Goal: Transaction & Acquisition: Book appointment/travel/reservation

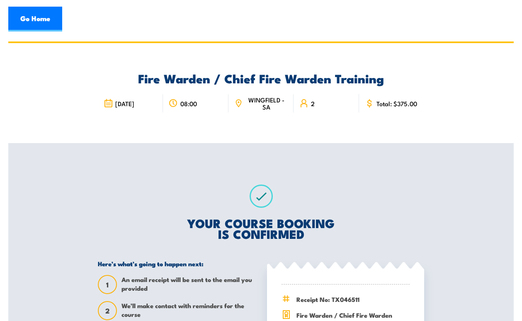
click at [19, 48] on div "Fire Warden / Chief Fire Warden Training 24 September 2025 2" at bounding box center [260, 93] width 505 height 100
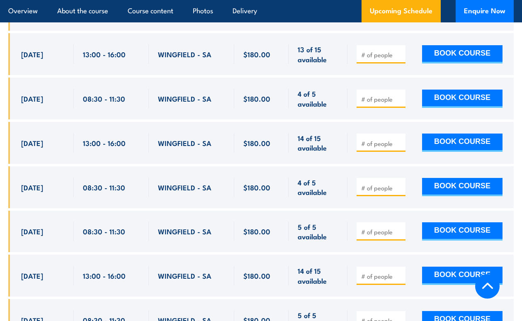
scroll to position [1643, 0]
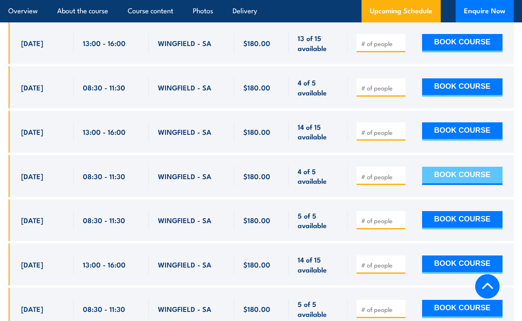
click at [459, 167] on button "BOOK COURSE" at bounding box center [462, 176] width 80 height 18
click at [398, 173] on input "1" at bounding box center [381, 177] width 41 height 8
type input "2"
click at [399, 173] on input "2" at bounding box center [381, 177] width 41 height 8
click at [457, 167] on button "BOOK COURSE" at bounding box center [462, 176] width 80 height 18
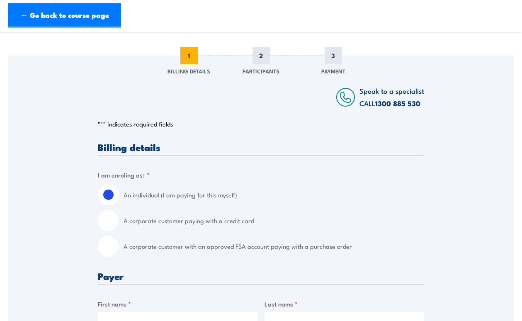
scroll to position [124, 0]
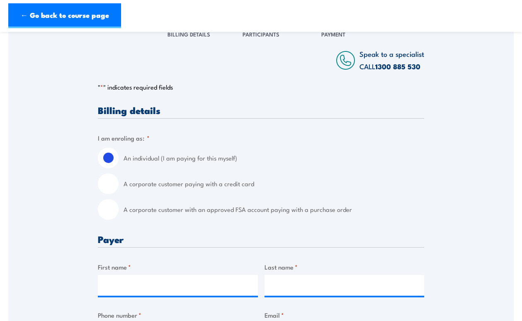
click at [114, 184] on input "A corporate customer paying with a credit card" at bounding box center [108, 183] width 21 height 21
radio input "true"
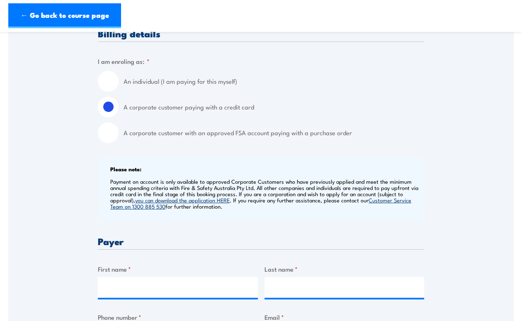
scroll to position [249, 0]
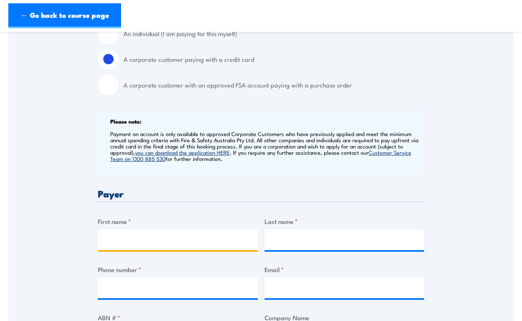
click at [174, 242] on input "First name *" at bounding box center [178, 239] width 160 height 21
type input "Nicola"
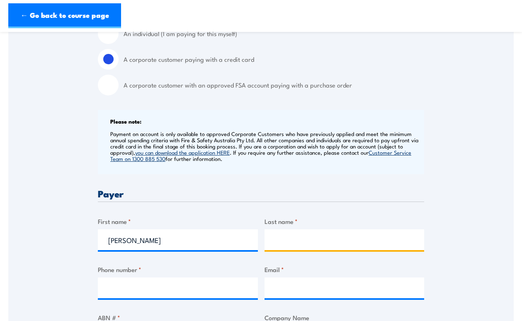
type input "Chappell"
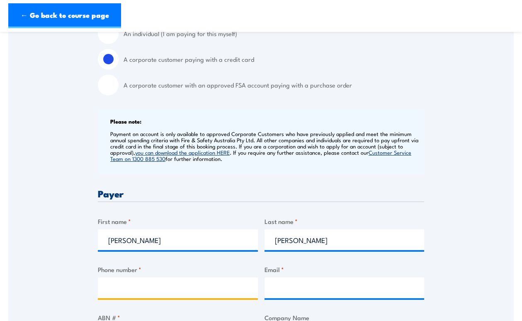
type input "0416051659"
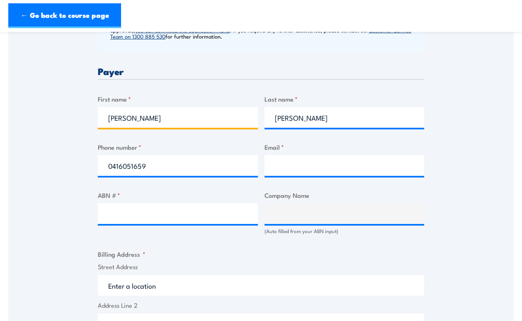
scroll to position [373, 0]
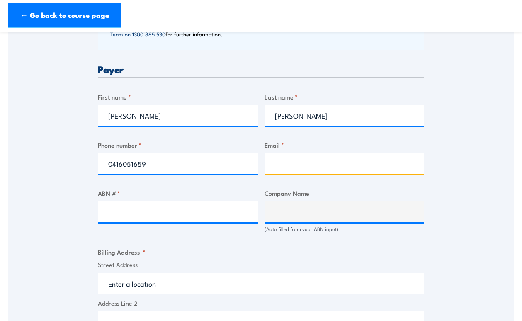
click at [292, 163] on input "Email *" at bounding box center [345, 163] width 160 height 21
type input "nicola.chappell@masterbuilders.com"
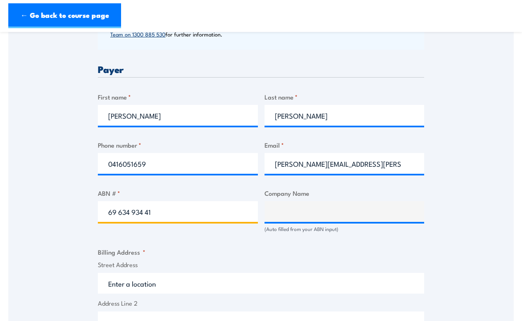
type input "69 634 934 419"
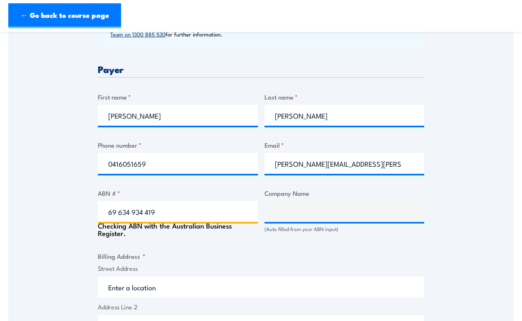
type input "MB SOLUTIONS AUSTRALIA PTY LTD"
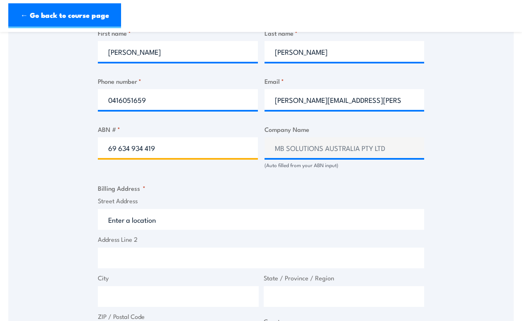
scroll to position [456, 0]
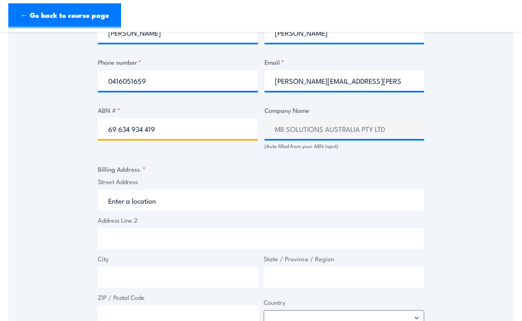
type input "69 634 934 419"
click at [153, 201] on input "Street Address" at bounding box center [261, 200] width 326 height 21
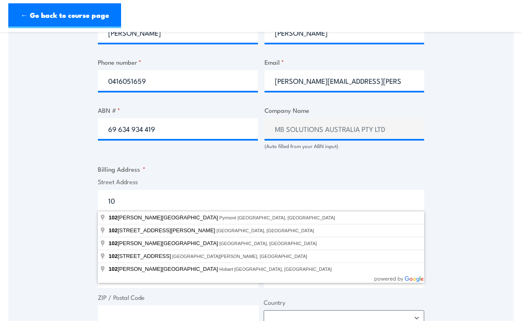
type input "1"
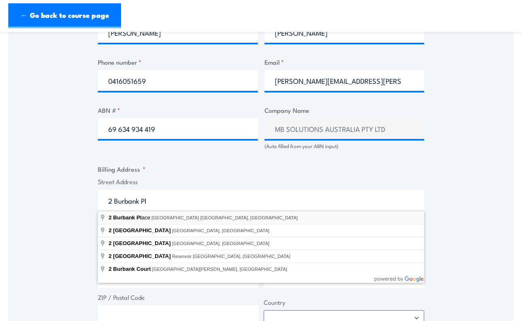
type input "2 Burbank Place, Baulkham Hills NSW, Australia"
type input "2 Burbank Pl"
type input "Baulkham Hills"
type input "New South Wales"
type input "2153"
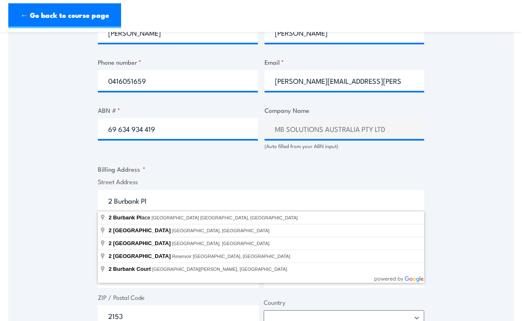
select select "Australia"
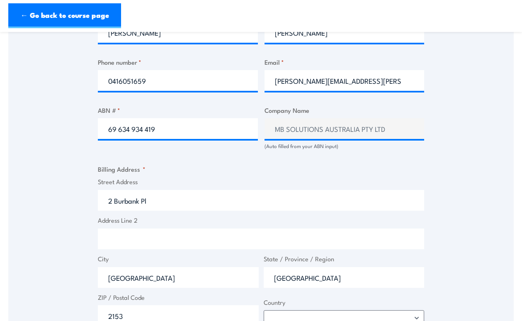
click at [139, 240] on input "Address Line 2" at bounding box center [261, 238] width 326 height 21
type input "Suite 102"
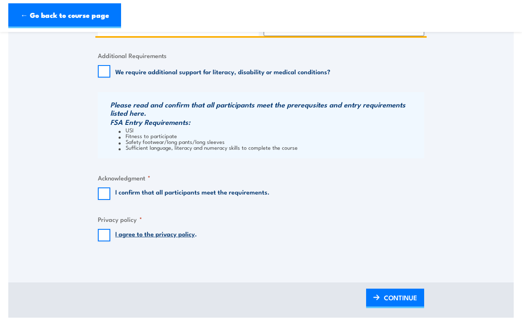
scroll to position [746, 0]
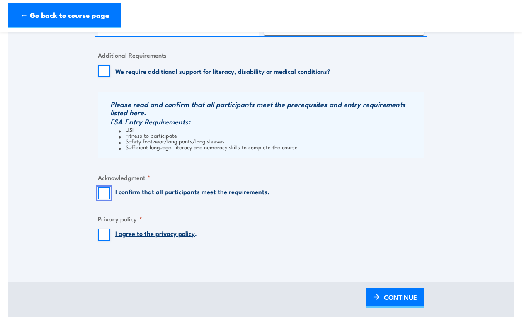
click at [105, 194] on input "I confirm that all participants meet the requirements." at bounding box center [104, 193] width 12 height 12
checkbox input "true"
click at [105, 236] on input "I agree to the privacy policy ." at bounding box center [104, 234] width 12 height 12
checkbox input "true"
click at [388, 294] on span "CONTINUE" at bounding box center [400, 297] width 33 height 22
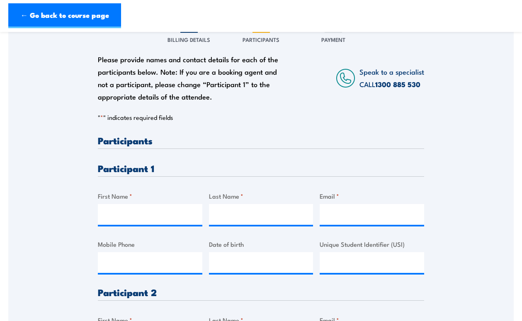
scroll to position [124, 0]
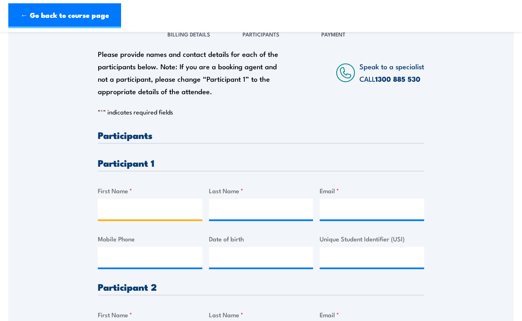
click at [151, 211] on input "First Name *" at bounding box center [150, 209] width 104 height 21
type input "Colin"
type input "Antonoff"
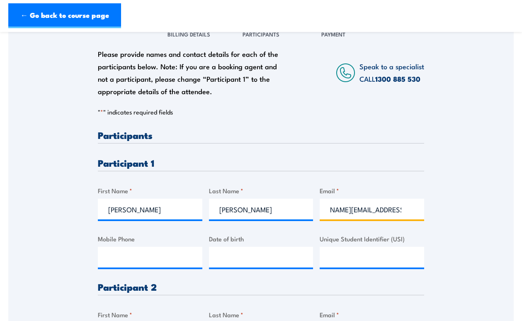
scroll to position [0, 37]
type input "colin.antonoff@masterbuilders.com"
click at [466, 244] on div "Please provide names and contact details for each of the participants below. No…" at bounding box center [260, 214] width 505 height 391
click at [122, 258] on input "Mobile Phone" at bounding box center [150, 257] width 104 height 21
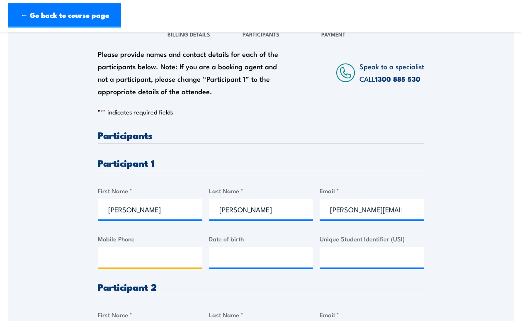
paste input "0407189545"
type input "0407189545"
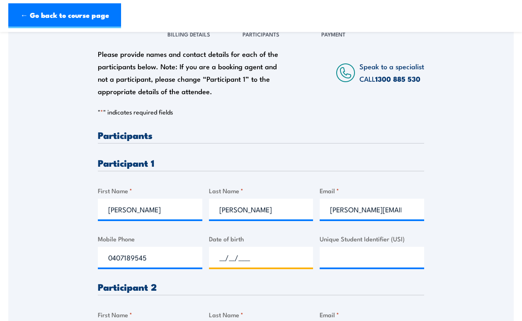
click at [220, 260] on input "__/__/____" at bounding box center [261, 257] width 104 height 21
type input "21/07/1981"
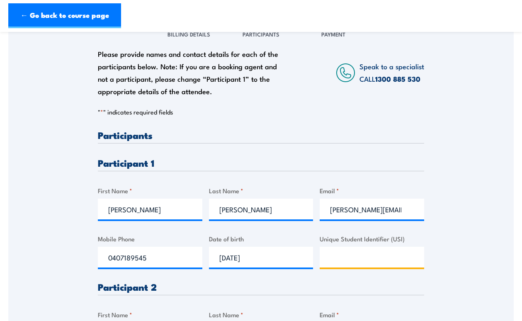
click at [357, 254] on input "Unique Student Identifier (USI)" at bounding box center [372, 257] width 104 height 21
paste input "REY9J48DPW"
type input "REY9J48DPW"
click at [288, 124] on div "" * " indicates required fields 1 Billing Details 2 Participants 3 Payment Bill…" at bounding box center [261, 258] width 326 height 301
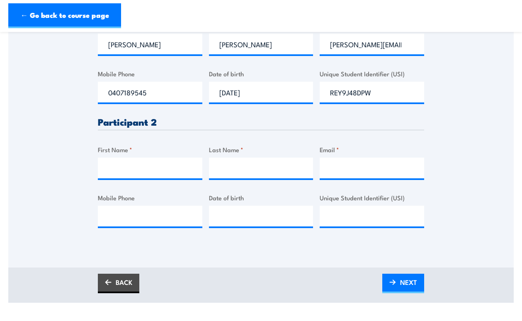
scroll to position [290, 0]
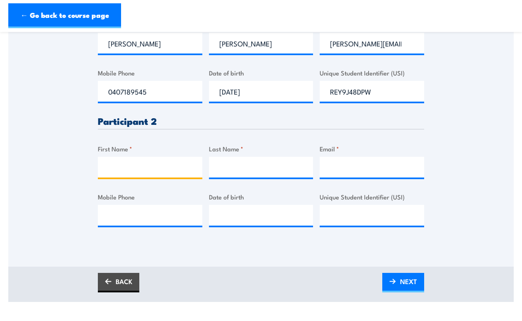
click at [147, 169] on input "First Name *" at bounding box center [150, 167] width 104 height 21
type input "Allan"
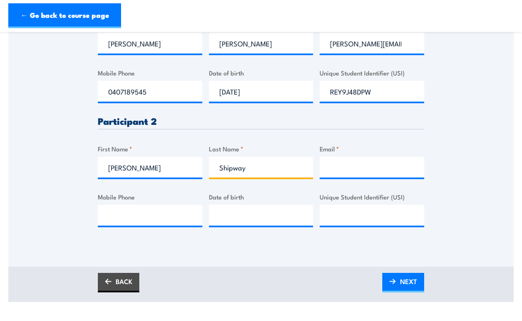
type input "Shipway"
click at [331, 170] on input "Email *" at bounding box center [372, 167] width 104 height 21
paste input "allan.shipway@masterbuilders.com"
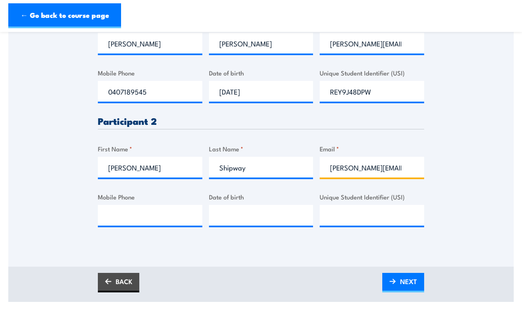
scroll to position [0, 37]
type input "allan.shipway@masterbuilders.com"
click at [136, 216] on input "Mobile Phone" at bounding box center [150, 215] width 104 height 21
drag, startPoint x: 292, startPoint y: 256, endPoint x: 286, endPoint y: 252, distance: 6.6
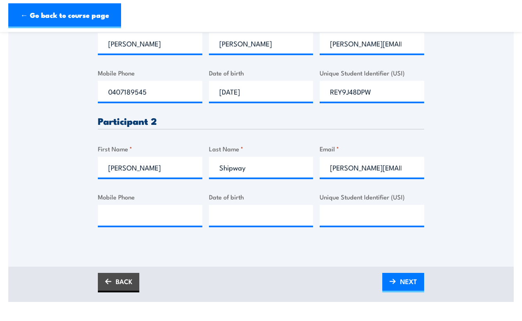
click at [292, 256] on div "Please provide names and contact details for each of the participants below. No…" at bounding box center [260, 60] width 505 height 414
click at [149, 217] on input "Mobile Phone" at bounding box center [150, 215] width 104 height 21
paste input "0437714983"
type input "0437714983"
click at [223, 215] on input "__/__/____" at bounding box center [261, 215] width 104 height 21
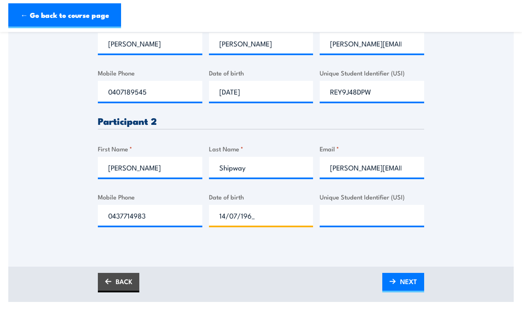
type input "14/07/1964"
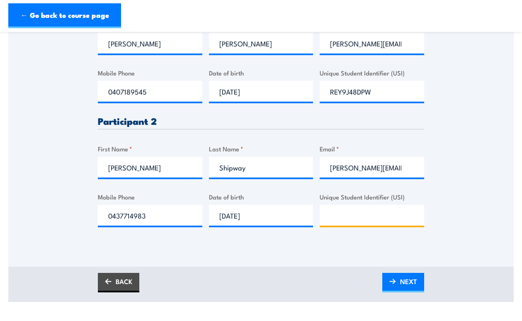
click at [360, 209] on input "Unique Student Identifier (USI)" at bounding box center [372, 215] width 104 height 21
paste input "EUC593G3RW"
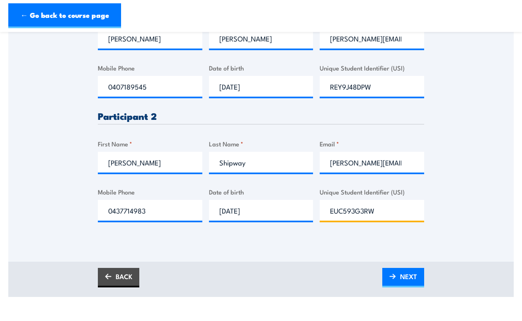
scroll to position [290, 0]
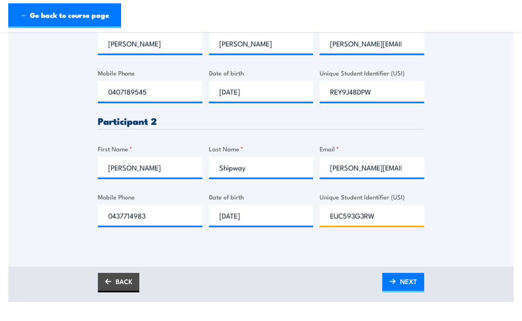
type input "EUC593G3RW"
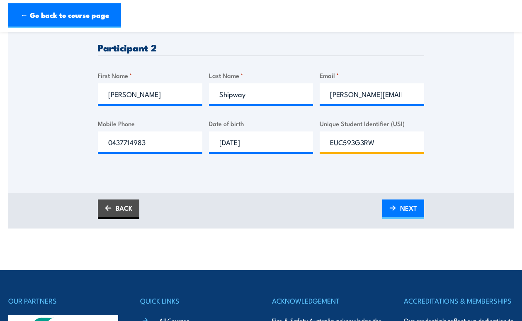
scroll to position [415, 0]
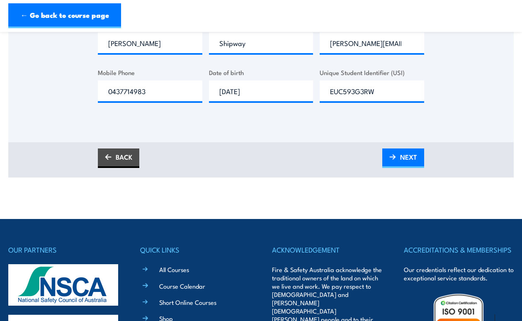
click at [399, 155] on link "NEXT" at bounding box center [403, 157] width 42 height 19
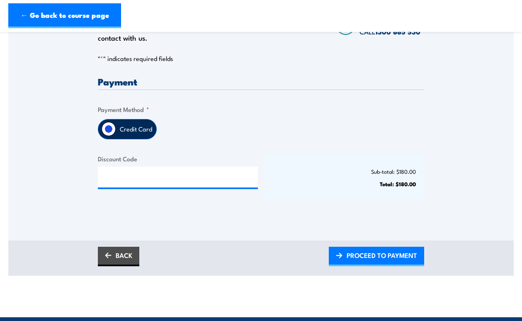
scroll to position [166, 0]
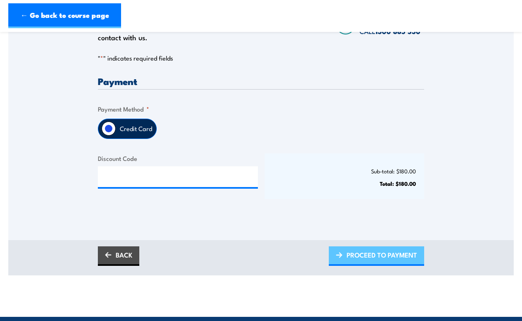
click at [374, 255] on span "PROCEED TO PAYMENT" at bounding box center [382, 255] width 70 height 22
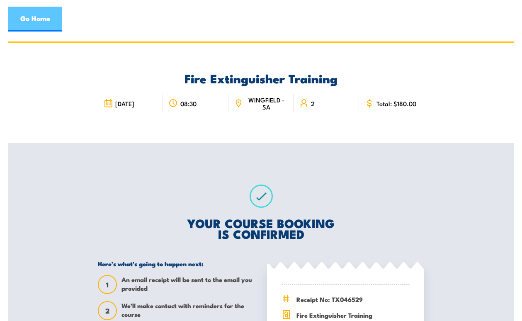
click at [45, 17] on link "Go Home" at bounding box center [35, 19] width 54 height 25
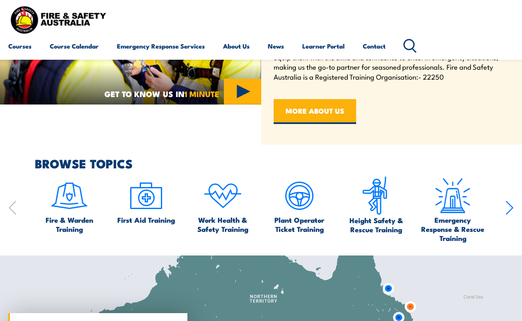
scroll to position [415, 0]
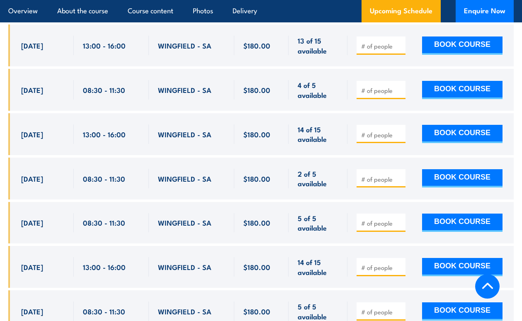
scroll to position [1643, 0]
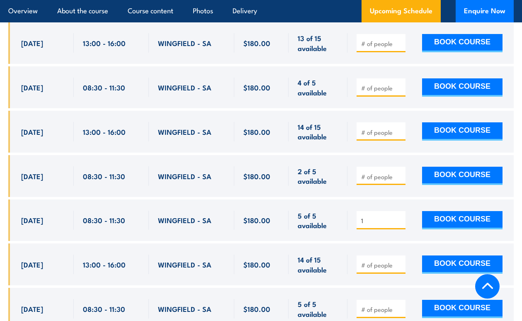
click at [400, 216] on input "1" at bounding box center [381, 220] width 41 height 8
type input "2"
click at [399, 216] on input "2" at bounding box center [381, 220] width 41 height 8
click at [464, 211] on button "BOOK COURSE" at bounding box center [462, 220] width 80 height 18
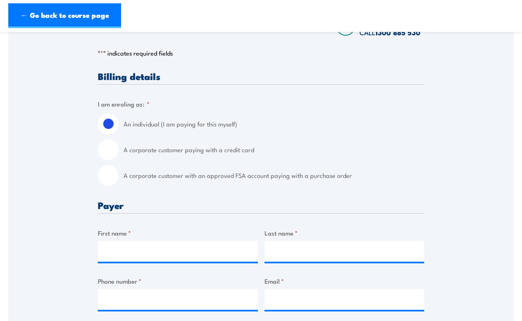
scroll to position [166, 0]
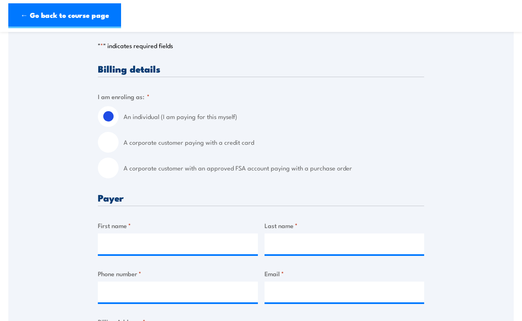
click at [111, 145] on input "A corporate customer paying with a credit card" at bounding box center [108, 142] width 21 height 21
radio input "true"
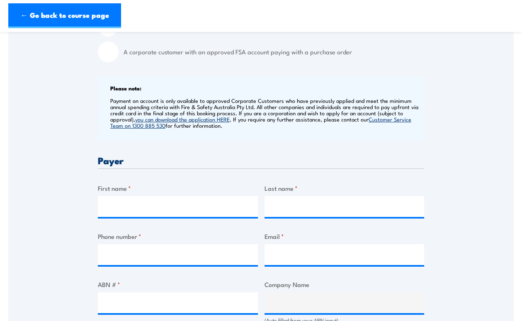
scroll to position [332, 0]
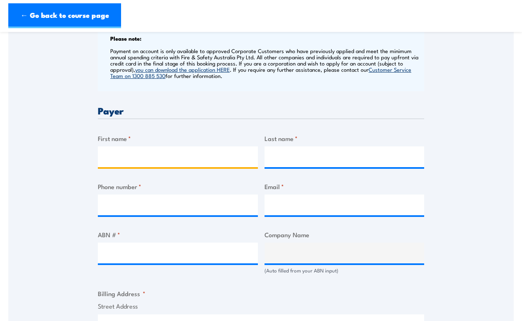
click at [215, 155] on input "First name *" at bounding box center [178, 156] width 160 height 21
type input "Nicola"
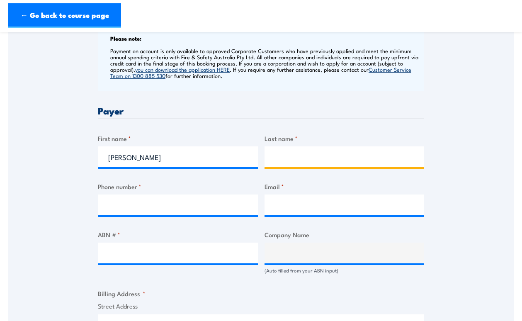
type input "Chappell"
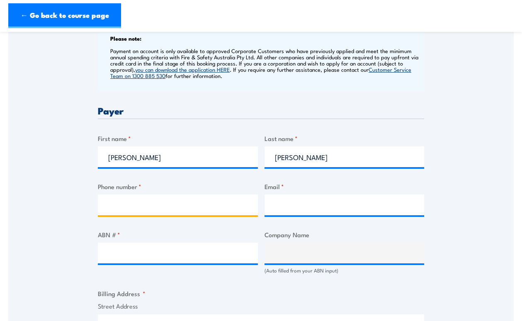
type input "0416051659"
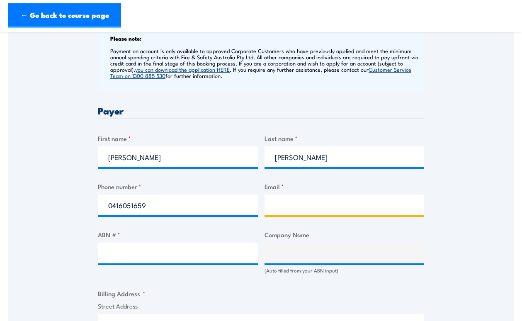
click at [325, 202] on input "Email *" at bounding box center [345, 204] width 160 height 21
type input "nicola.chappell@masterbuilders.com"
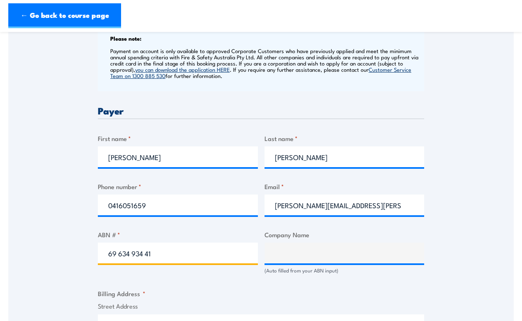
type input "69 634 934 419"
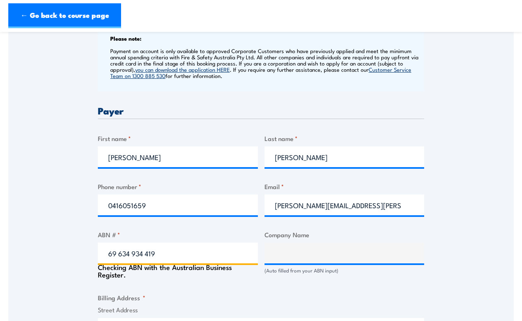
type input "MB SOLUTIONS AUSTRALIA PTY LTD"
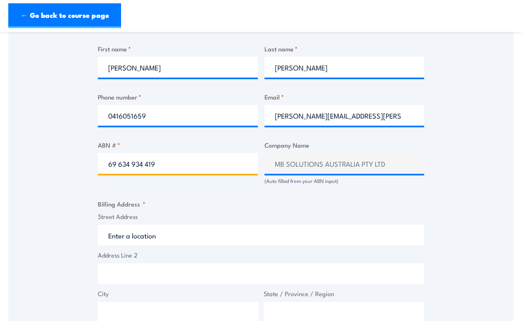
scroll to position [456, 0]
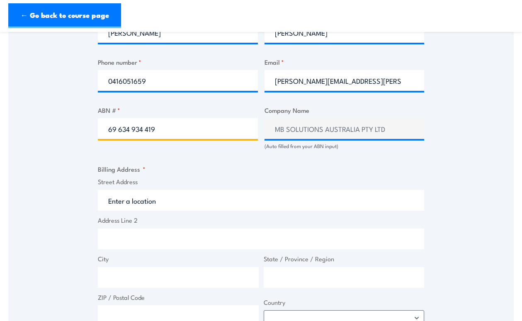
type input "69 634 934 419"
click at [143, 199] on input "Street Address" at bounding box center [261, 200] width 326 height 21
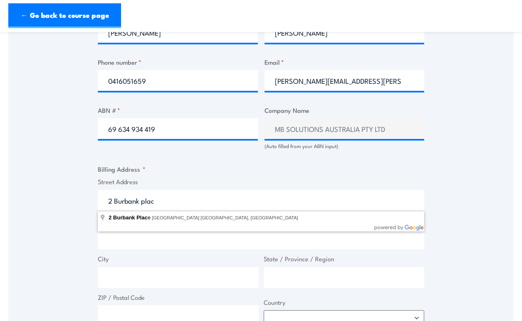
type input "2 Burbank Place, Baulkham Hills NSW, Australia"
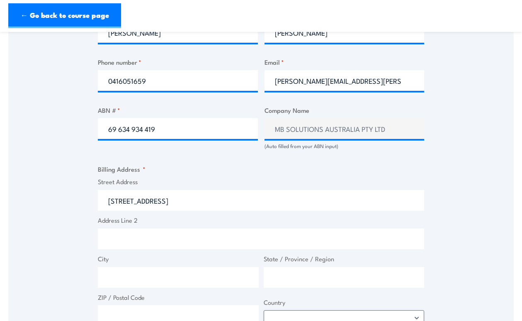
type input "2 Burbank Pl"
type input "Baulkham Hills"
type input "New South Wales"
type input "2153"
select select "Australia"
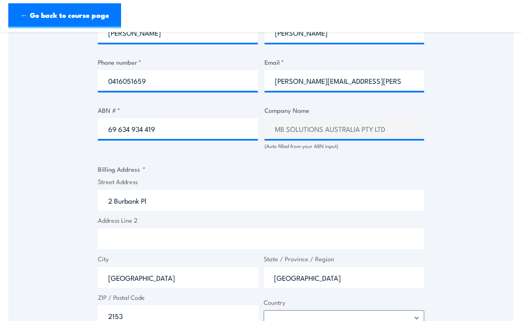
click at [157, 239] on input "Address Line 2" at bounding box center [261, 238] width 326 height 21
type input "Suite 102"
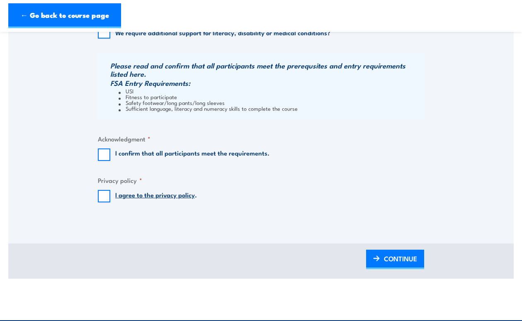
scroll to position [788, 0]
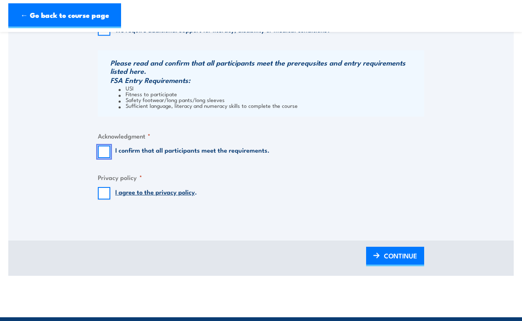
click at [98, 148] on input "I confirm that all participants meet the requirements." at bounding box center [104, 152] width 12 height 12
checkbox input "true"
click at [100, 191] on input "I agree to the privacy policy ." at bounding box center [104, 193] width 12 height 12
checkbox input "true"
click at [401, 255] on span "CONTINUE" at bounding box center [400, 256] width 33 height 22
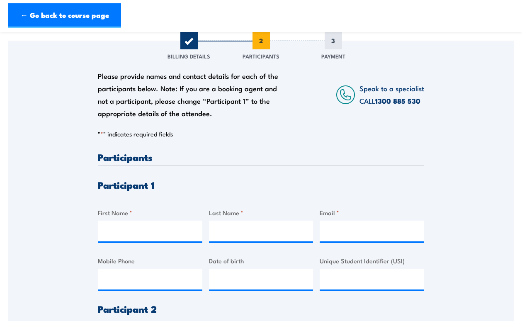
scroll to position [124, 0]
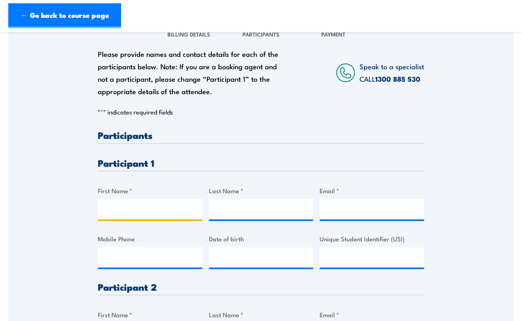
click at [134, 204] on input "First Name *" at bounding box center [150, 209] width 104 height 21
type input "Nathan"
type input "Chalmers"
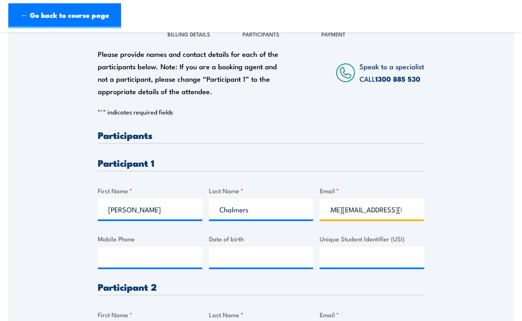
scroll to position [0, 46]
type input "nathan.chalmers@masterbuilders.com"
click at [440, 192] on div "Please provide names and contact details for each of the participants below. No…" at bounding box center [260, 214] width 505 height 391
click at [117, 263] on input "Mobile Phone" at bounding box center [150, 257] width 104 height 21
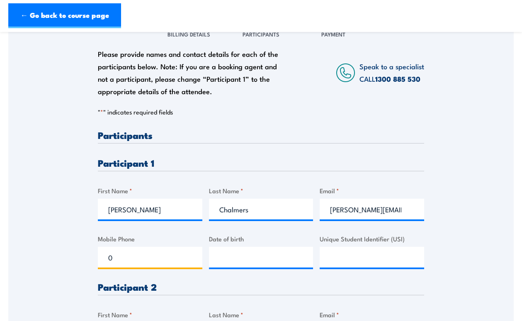
paste input "497504792"
type input "0497504792"
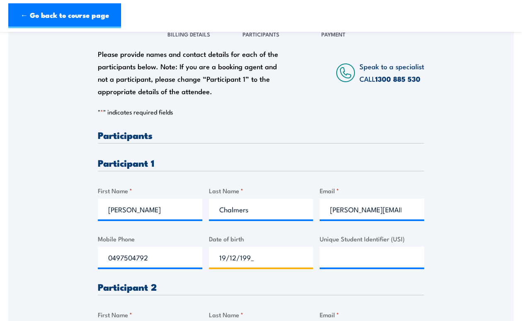
type input "19/12/1999"
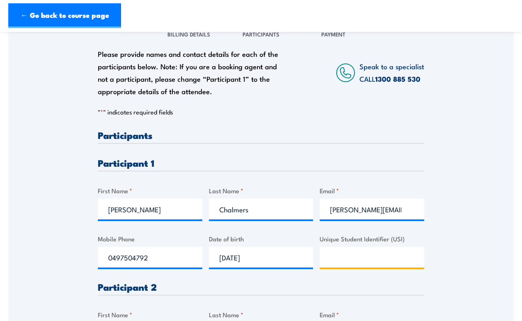
click at [363, 257] on input "Unique Student Identifier (USI)" at bounding box center [372, 257] width 104 height 21
paste input "5PTDKJ8WZF"
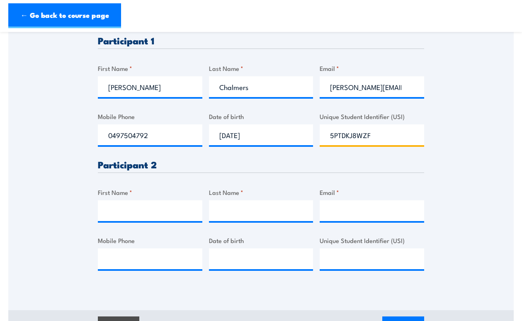
scroll to position [249, 0]
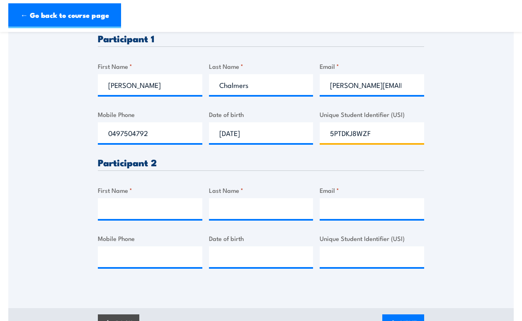
type input "5PTDKJ8WZF"
click at [158, 212] on input "First Name *" at bounding box center [150, 208] width 104 height 21
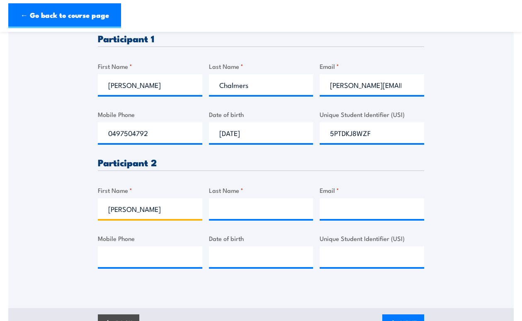
type input "Scott"
type input "Rigelsford"
click at [386, 209] on input "Email *" at bounding box center [372, 208] width 104 height 21
paste input "scott.rigelsford@masterbuilders.com"
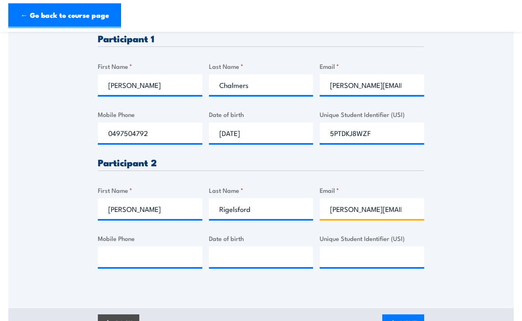
scroll to position [0, 41]
type input "scott.rigelsford@masterbuilders.com"
click at [297, 285] on div "Please provide names and contact details for each of the participants below. No…" at bounding box center [260, 101] width 505 height 414
click at [126, 254] on input "Mobile Phone" at bounding box center [150, 256] width 104 height 21
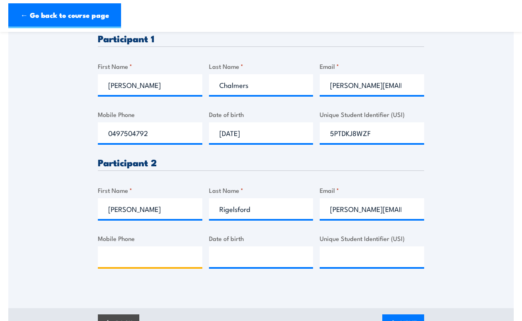
paste input "0438839943"
type input "0438839943"
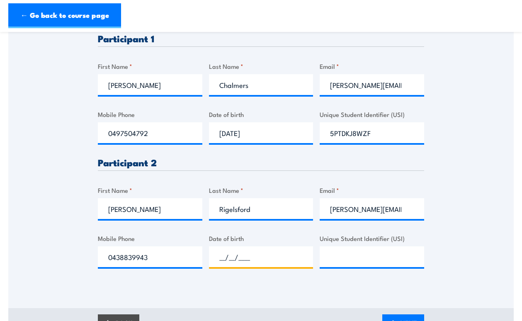
click at [283, 255] on input "__/__/____" at bounding box center [261, 256] width 104 height 21
click at [213, 255] on input "__/__/____" at bounding box center [261, 256] width 104 height 21
type input "09/06/1974"
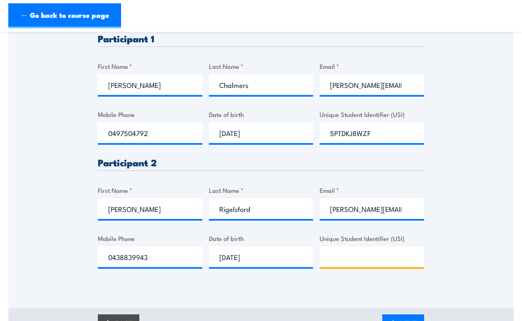
click at [334, 255] on input "Unique Student Identifier (USI)" at bounding box center [372, 256] width 104 height 21
click at [343, 261] on input "Unique Student Identifier (USI)" at bounding box center [372, 256] width 104 height 21
paste input "0438839943"
type input "0438839943"
click at [468, 178] on div "Please provide names and contact details for each of the participants below. No…" at bounding box center [260, 89] width 505 height 391
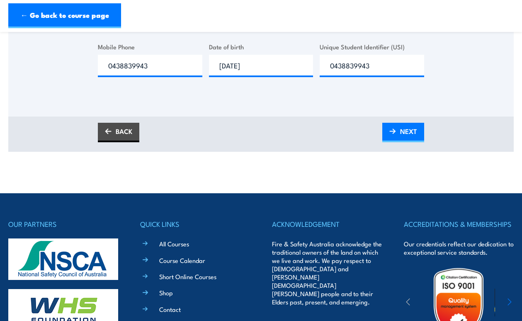
scroll to position [456, 0]
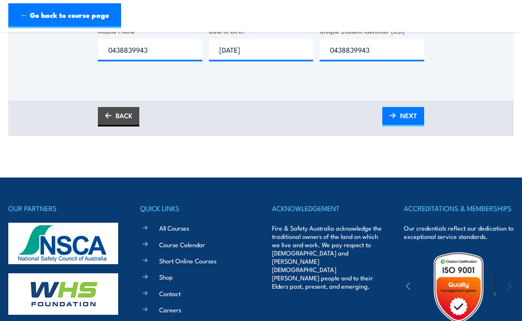
drag, startPoint x: 401, startPoint y: 114, endPoint x: 440, endPoint y: 127, distance: 40.8
click at [401, 113] on span "NEXT" at bounding box center [408, 115] width 17 height 22
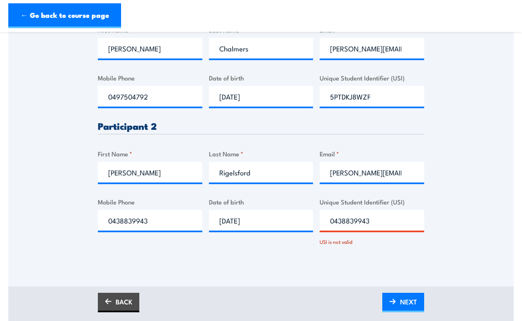
scroll to position [330, 0]
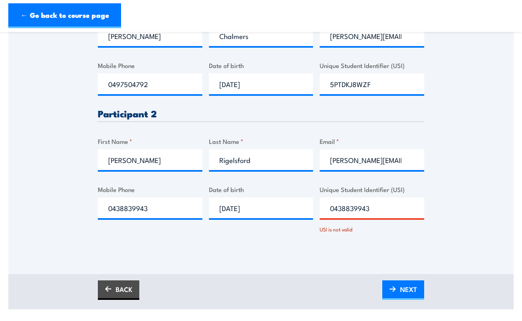
drag, startPoint x: 382, startPoint y: 209, endPoint x: 312, endPoint y: 199, distance: 70.3
click at [312, 199] on div "Please provide names and contact details for each of the participants below. No…" at bounding box center [261, 102] width 326 height 291
paste input "H6FVTU2XE9"
type input "H6FVTU2XE9"
click at [408, 290] on span "NEXT" at bounding box center [408, 289] width 17 height 22
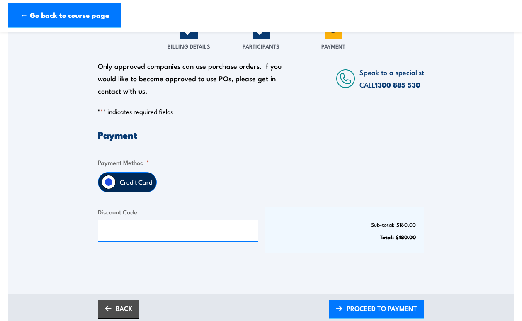
scroll to position [124, 0]
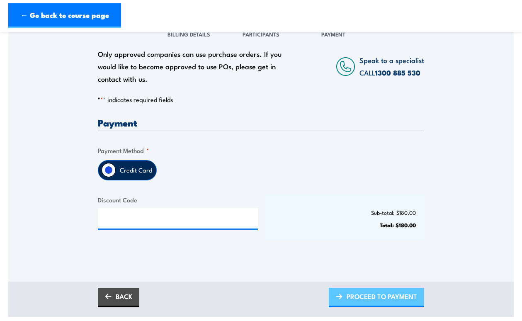
click at [380, 297] on span "PROCEED TO PAYMENT" at bounding box center [382, 296] width 70 height 22
